Goal: Book appointment/travel/reservation

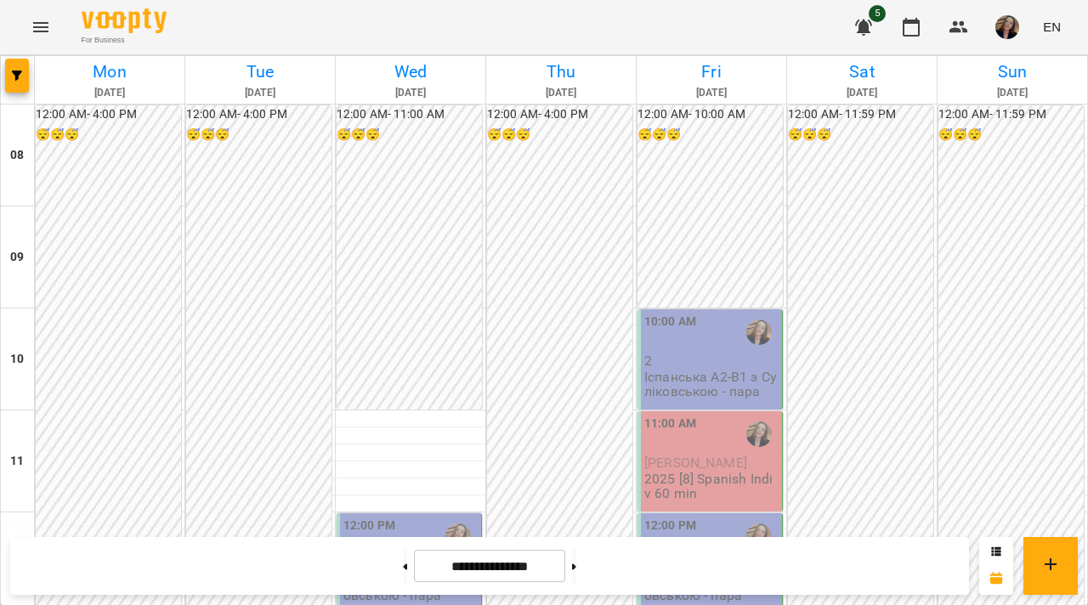
scroll to position [224, 0]
click at [386, 517] on div "12:00 PM" at bounding box center [369, 536] width 52 height 39
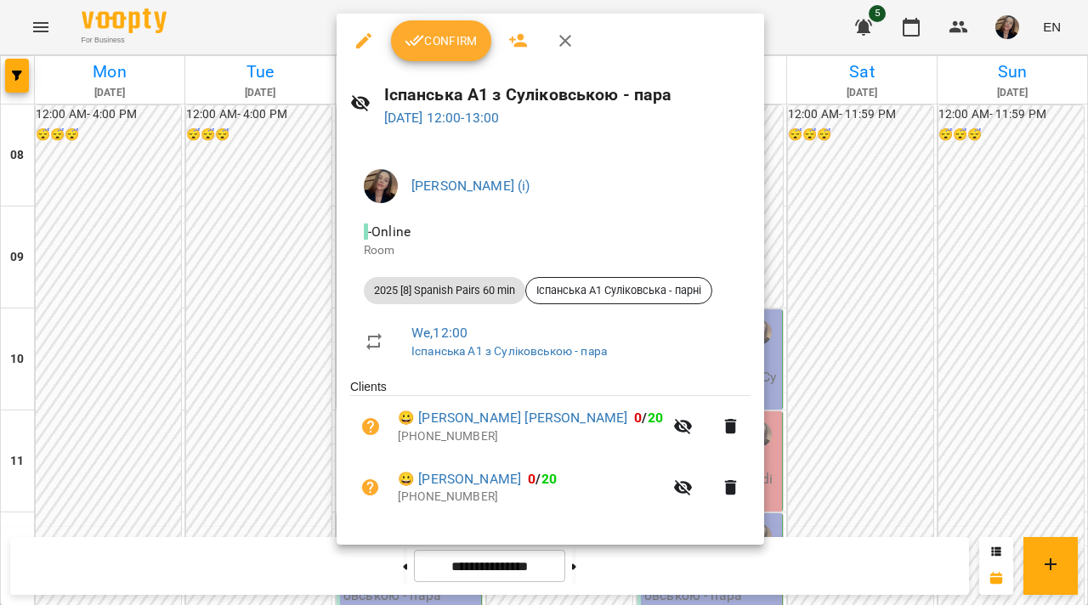
click at [570, 56] on button "button" at bounding box center [565, 40] width 41 height 41
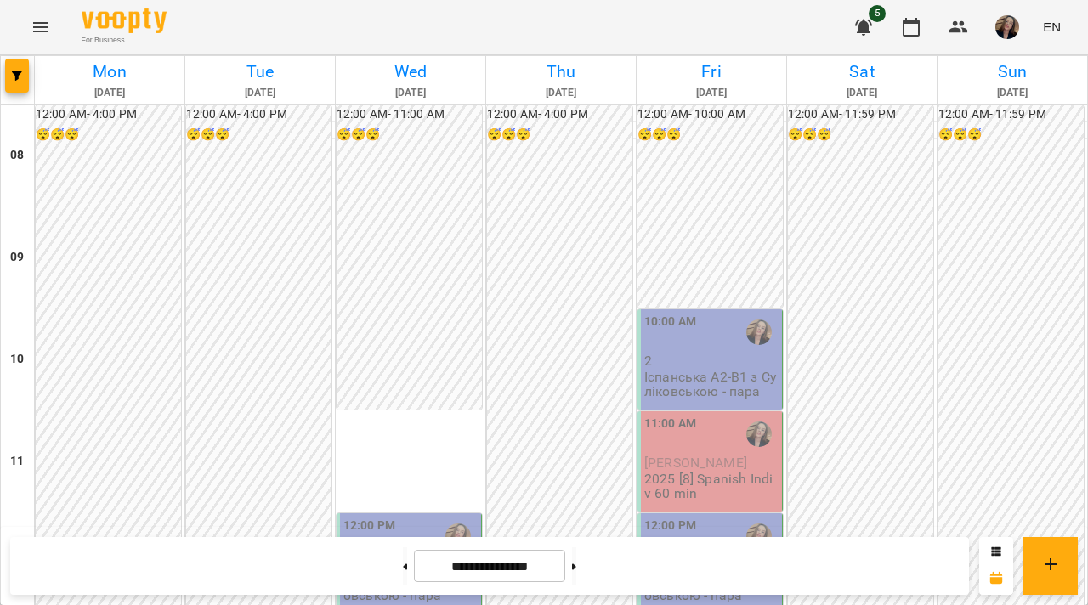
click at [425, 517] on div "12:00 PM" at bounding box center [410, 536] width 134 height 39
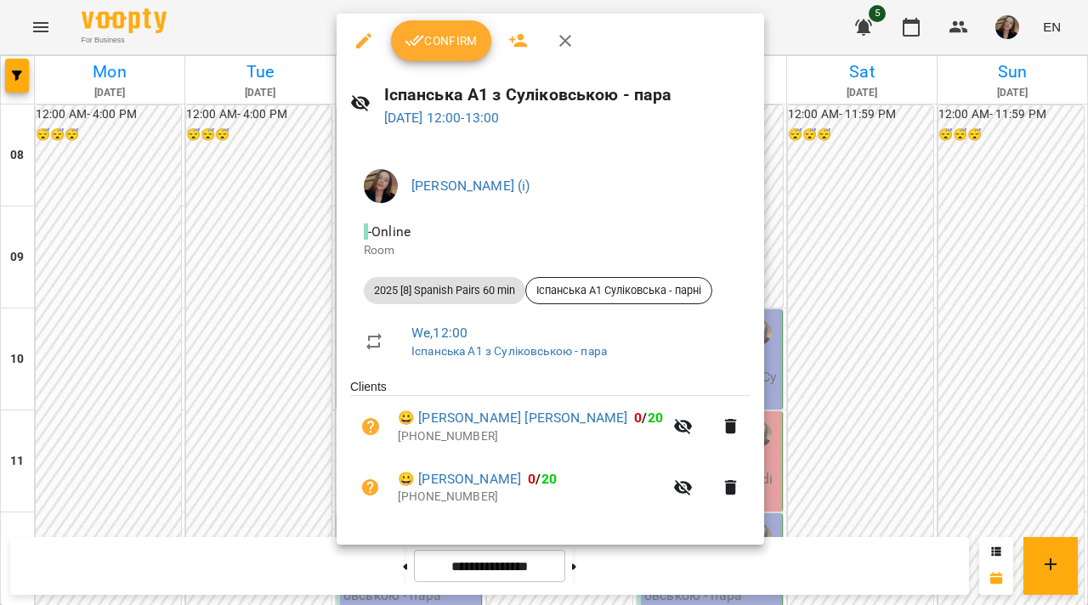
click at [454, 39] on span "Confirm" at bounding box center [441, 41] width 73 height 20
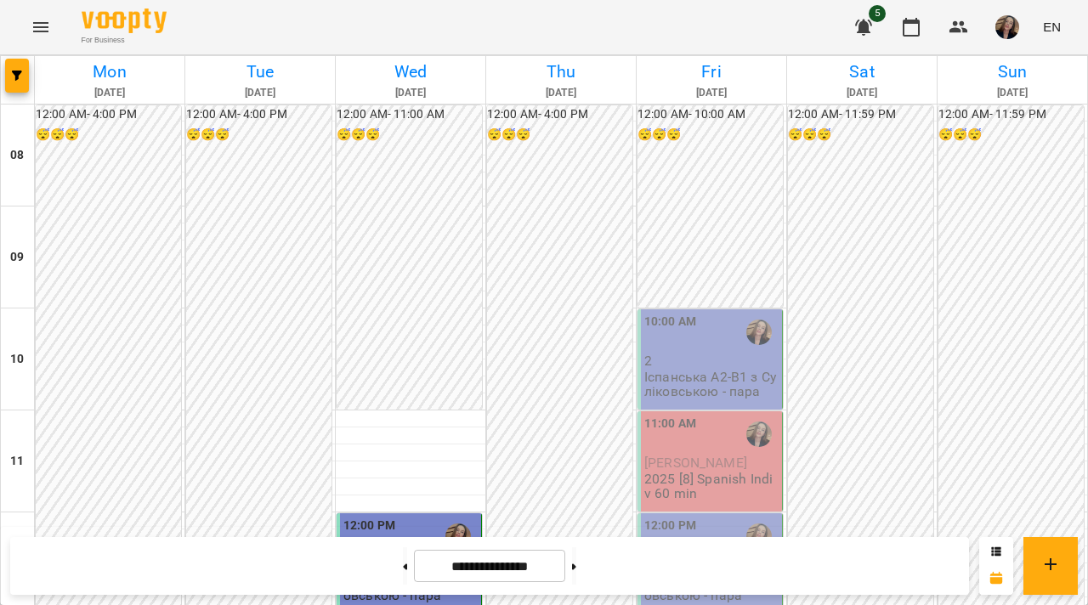
scroll to position [851, 0]
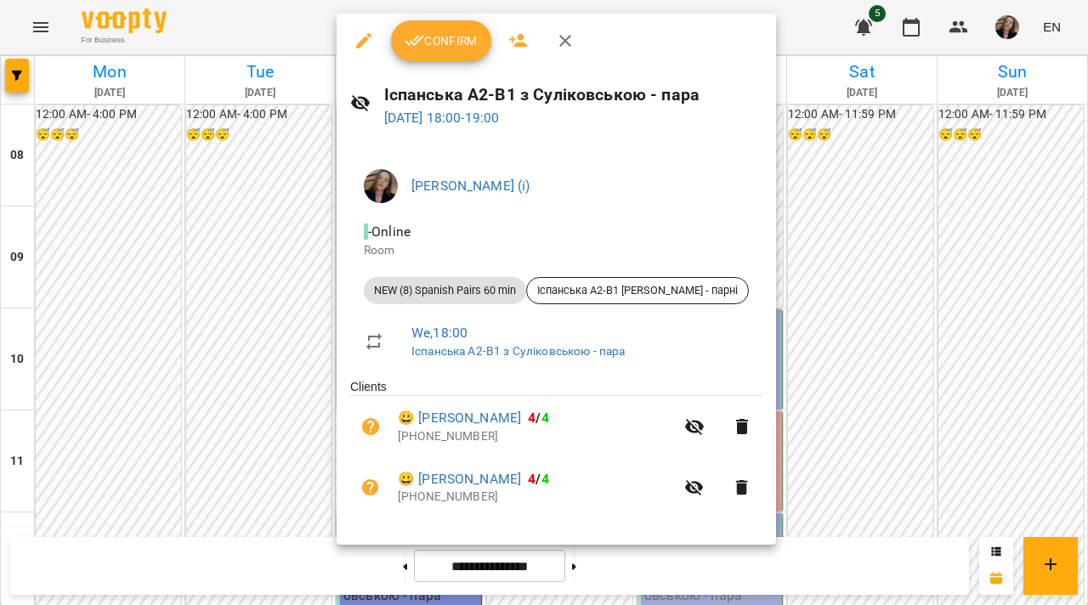
click at [570, 40] on icon "button" at bounding box center [565, 41] width 20 height 20
